Goal: Information Seeking & Learning: Learn about a topic

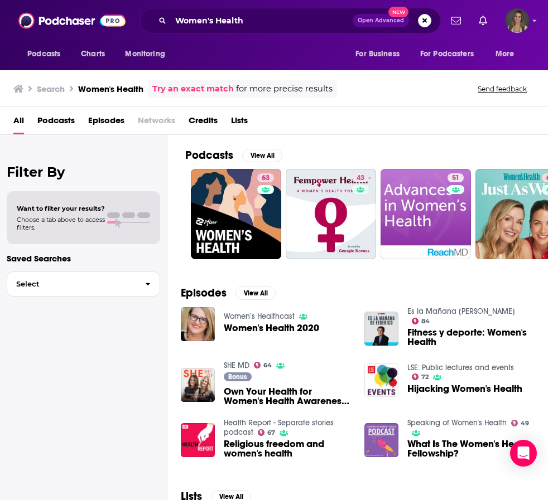
scroll to position [0, 503]
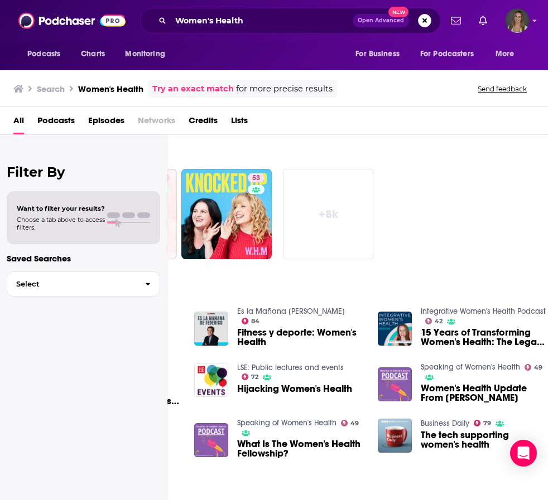
click at [445, 170] on div "Podcasts View All 63 43 51 63 49 37 65 53 + 8k Episodes View All Women’s Health…" at bounding box center [357, 319] width 381 height 369
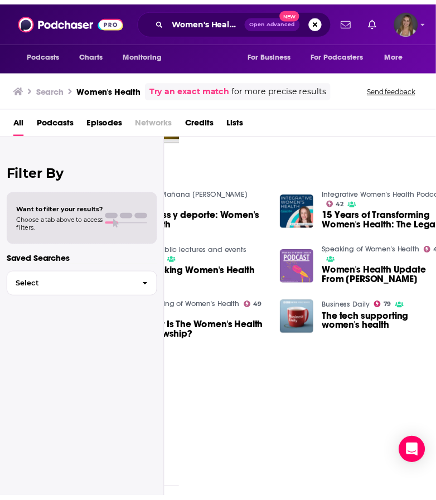
scroll to position [118, 273]
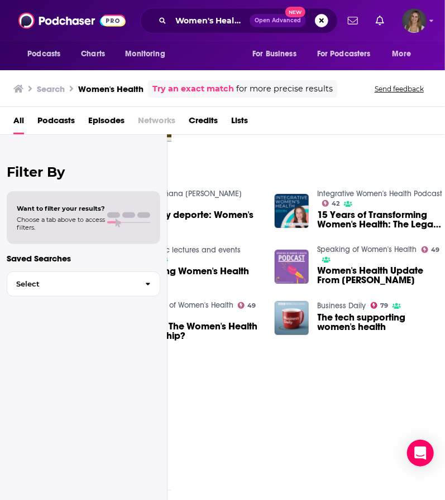
click at [365, 218] on span "15 Years of Transforming Women's Health: The Legacy and Evolution of the Women'…" at bounding box center [380, 219] width 127 height 19
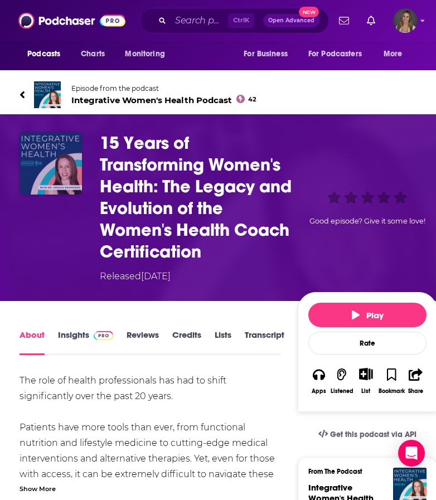
click at [57, 162] on img "15 Years of Transforming Women's Health: The Legacy and Evolution of the Women'…" at bounding box center [51, 163] width 62 height 62
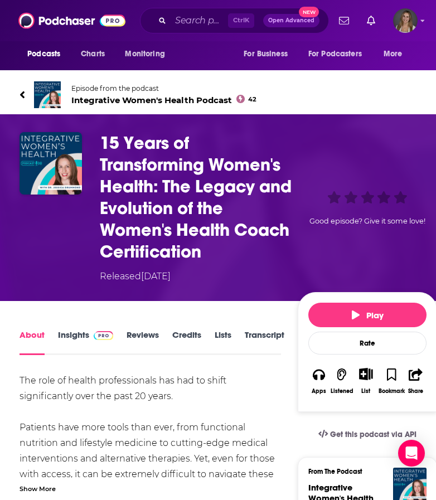
click at [43, 101] on img at bounding box center [47, 94] width 27 height 27
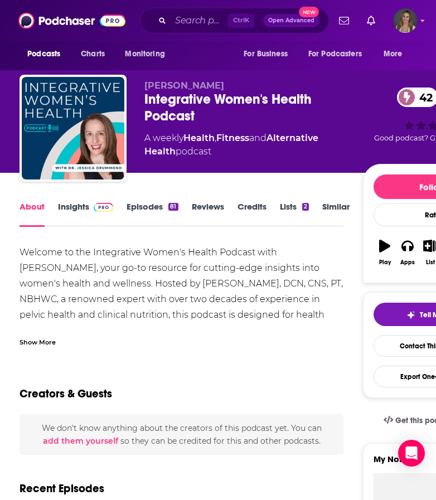
click at [71, 210] on link "Insights" at bounding box center [85, 214] width 55 height 26
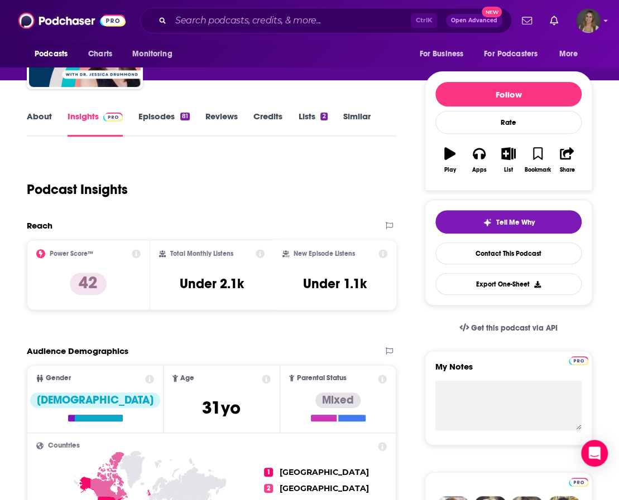
scroll to position [19, 0]
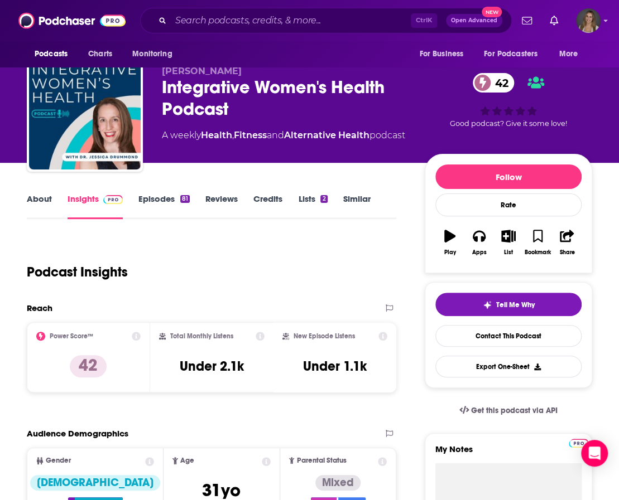
click at [42, 201] on link "About" at bounding box center [39, 207] width 25 height 26
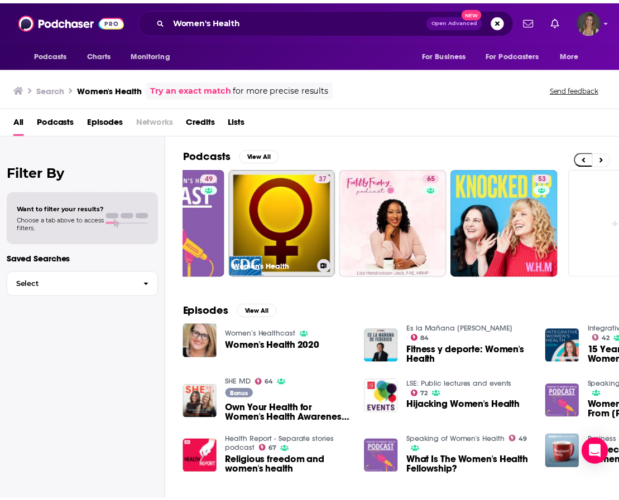
scroll to position [0, 523]
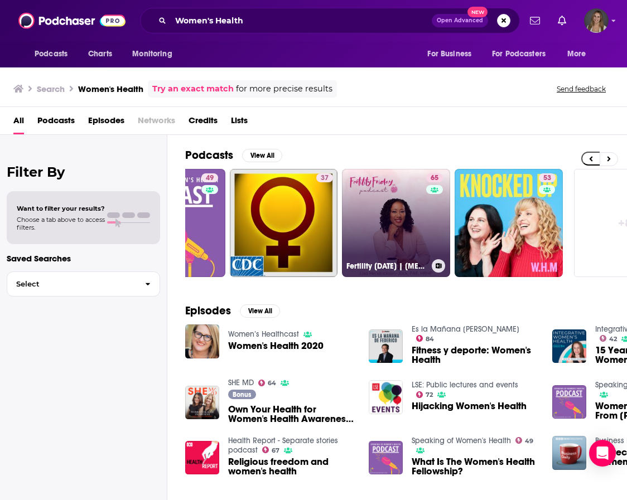
click at [363, 213] on link "65 Fertility [DATE] | [MEDICAL_DATA] Mastery for Women's Health Professionals" at bounding box center [396, 223] width 108 height 108
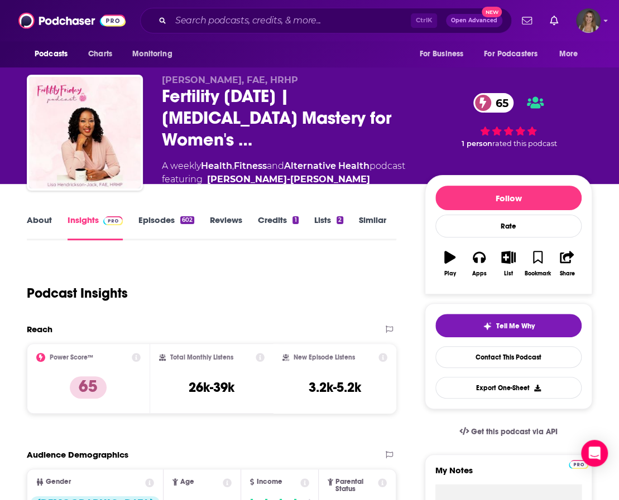
click at [44, 233] on link "About" at bounding box center [39, 228] width 25 height 26
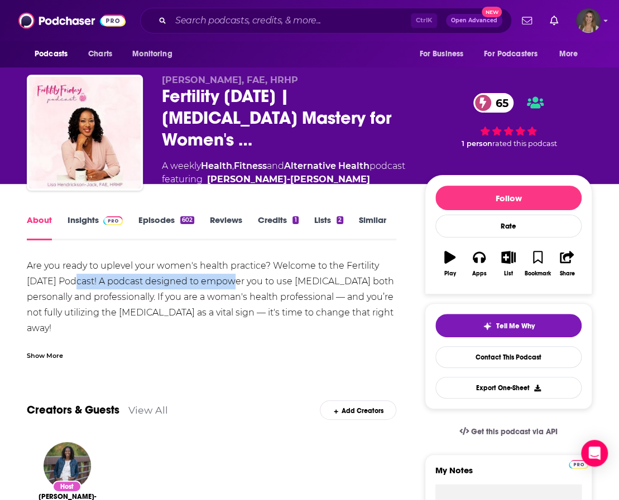
drag, startPoint x: 74, startPoint y: 297, endPoint x: 228, endPoint y: 294, distance: 154.6
click at [228, 294] on div "Are you ready to uplevel your women's health practice? Welcome to the Fertility…" at bounding box center [211, 461] width 369 height 406
click at [199, 322] on div "Are you ready to uplevel your women's health practice? Welcome to the Fertility…" at bounding box center [211, 461] width 369 height 406
click at [170, 234] on link "Episodes 602" at bounding box center [166, 228] width 56 height 26
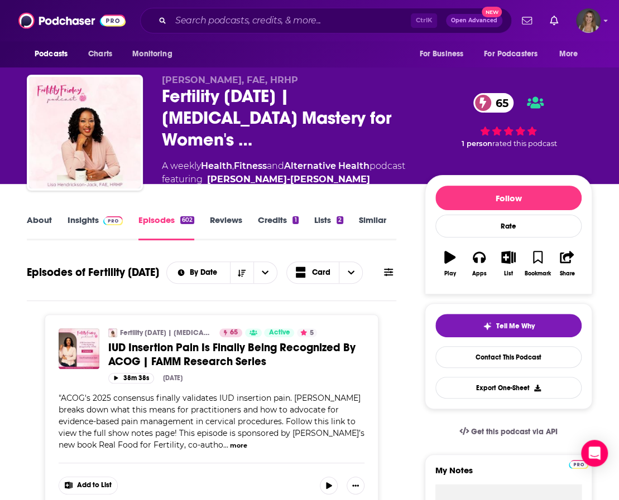
click at [228, 232] on link "Reviews" at bounding box center [226, 228] width 32 height 26
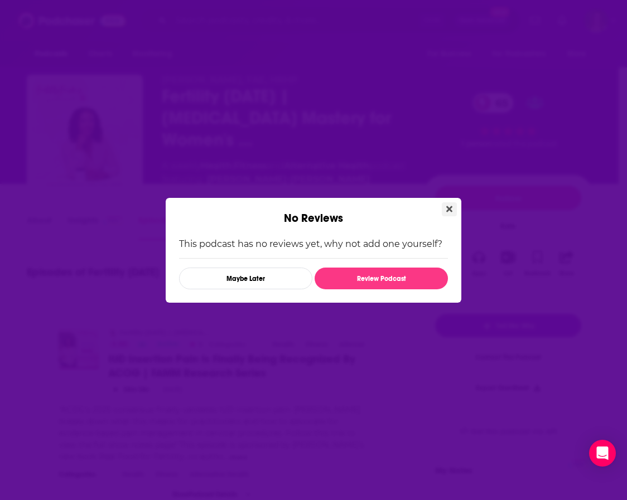
click at [452, 206] on button "Close" at bounding box center [449, 210] width 15 height 14
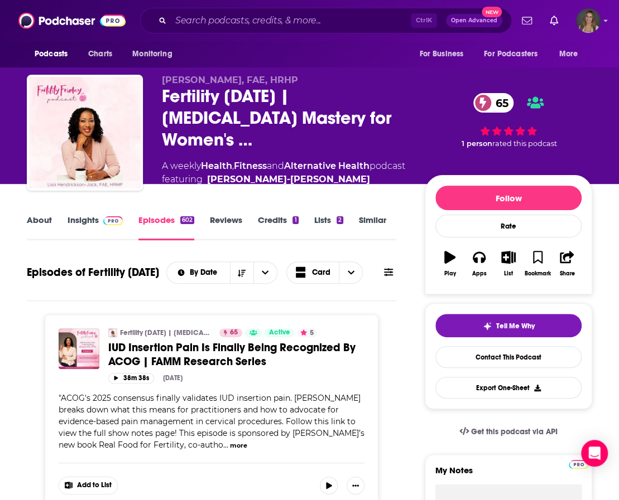
click at [272, 233] on link "Credits 1" at bounding box center [278, 228] width 40 height 26
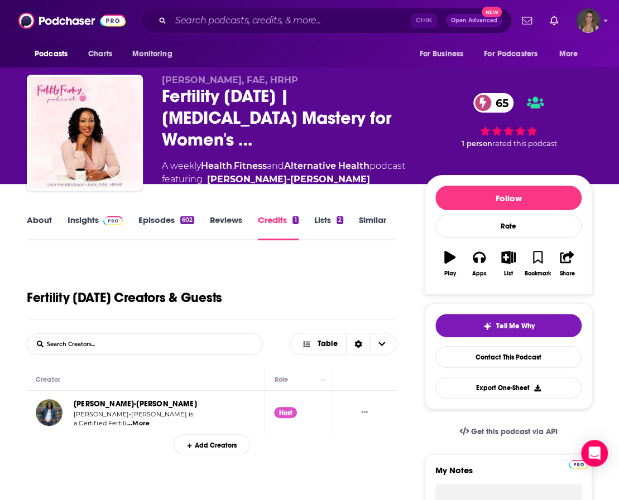
click at [42, 235] on link "About" at bounding box center [39, 228] width 25 height 26
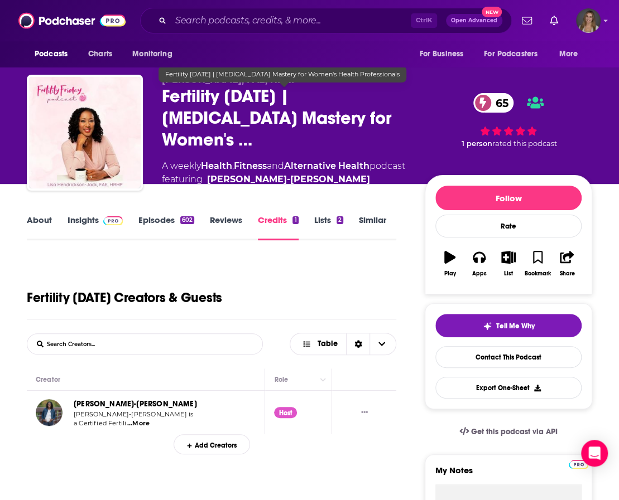
click at [220, 141] on span "Fertility [DATE] | [MEDICAL_DATA] Mastery for Women's …" at bounding box center [284, 117] width 245 height 65
